Goal: Find specific page/section

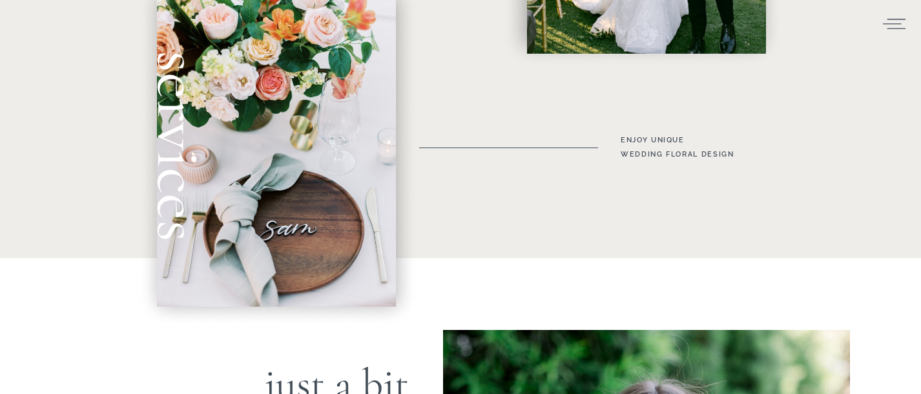
scroll to position [982, 0]
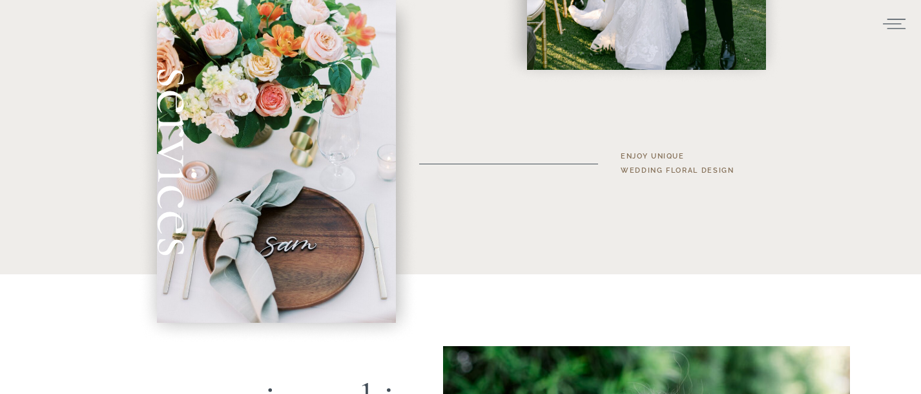
click at [655, 165] on h3 "enjoy unique wedding floral Design" at bounding box center [692, 163] width 142 height 28
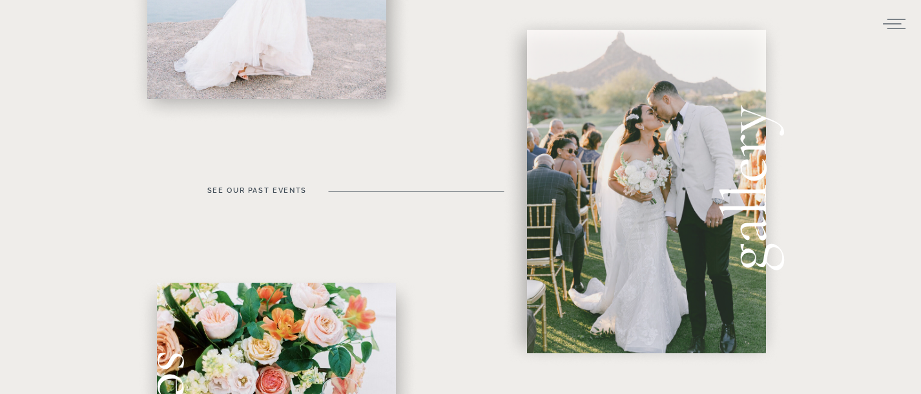
scroll to position [694, 0]
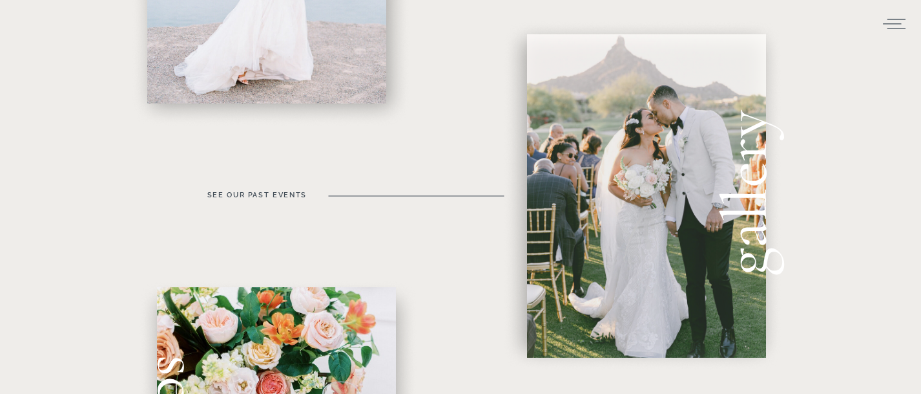
click at [649, 154] on div at bounding box center [646, 195] width 239 height 323
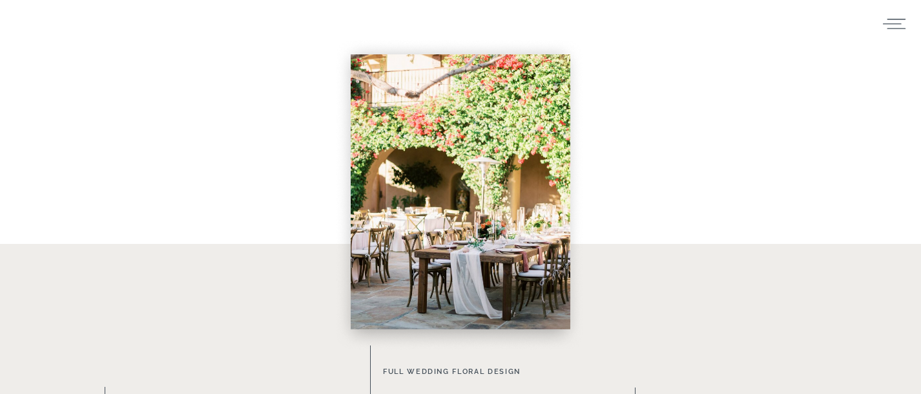
scroll to position [596, 0]
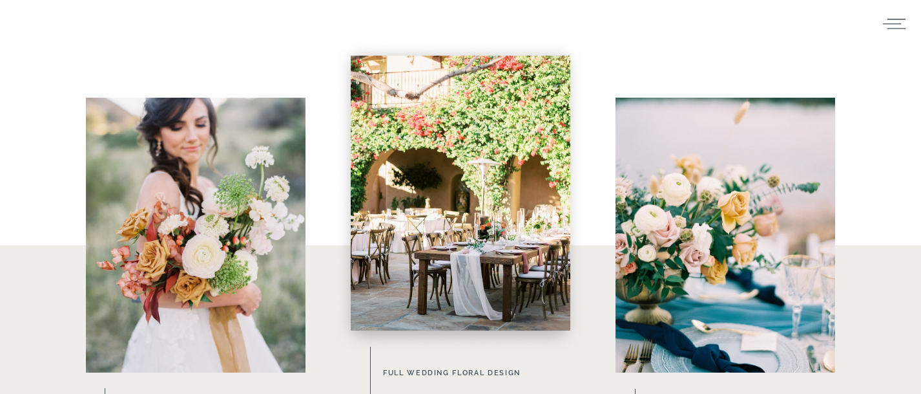
click at [671, 223] on div at bounding box center [726, 235] width 220 height 275
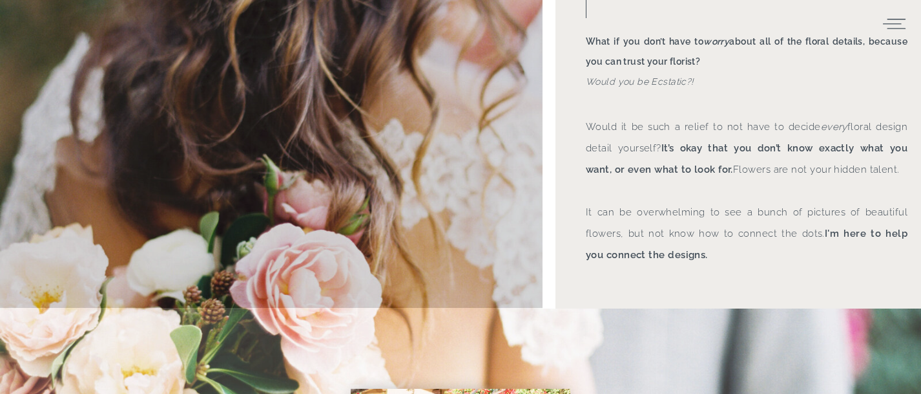
scroll to position [0, 0]
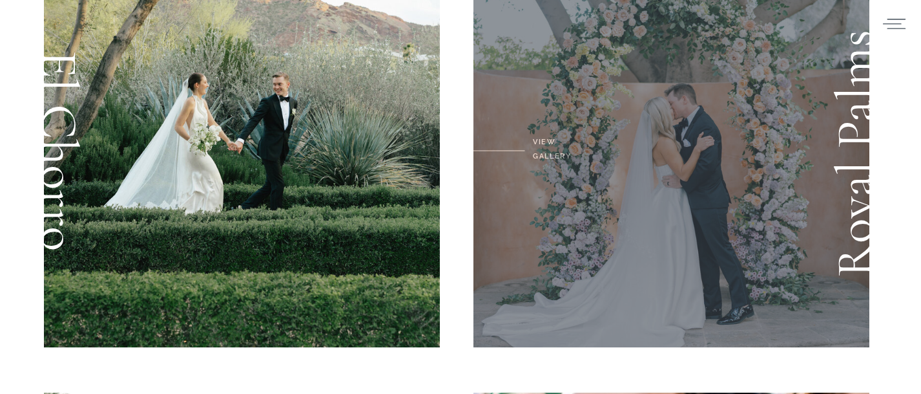
scroll to position [120, 0]
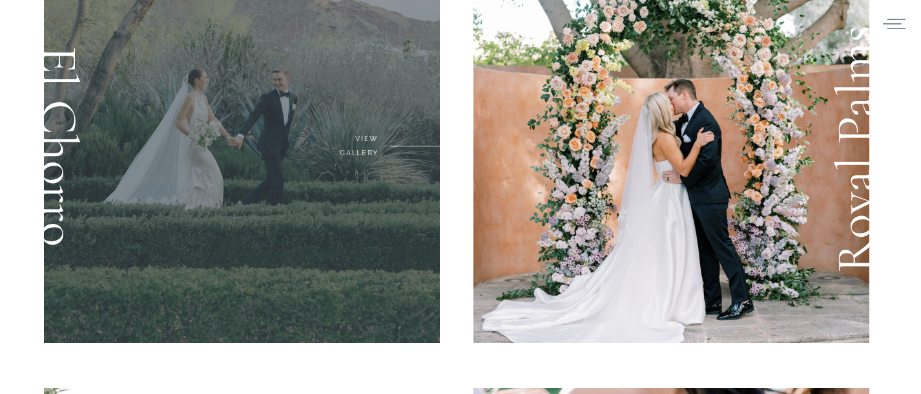
click at [299, 149] on div at bounding box center [242, 149] width 396 height 388
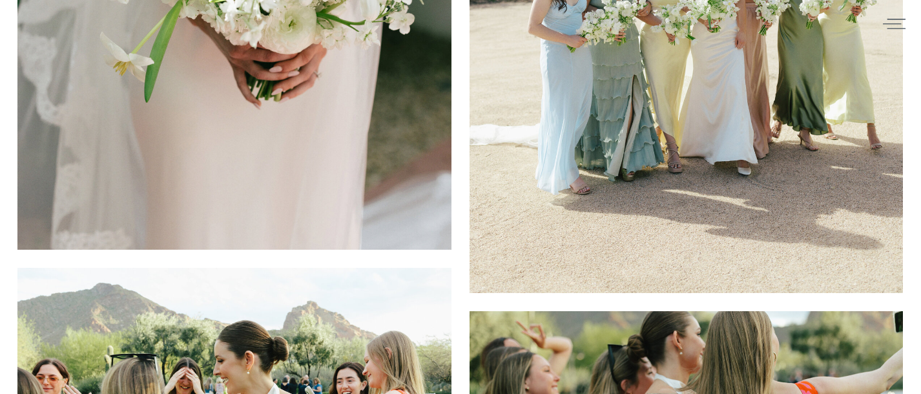
scroll to position [5684, 0]
